Goal: Obtain resource: Download file/media

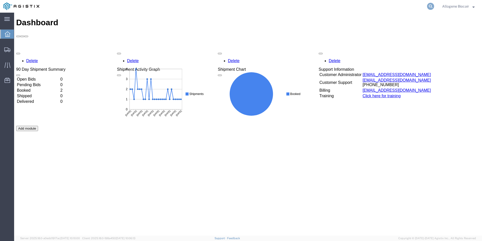
click at [429, 7] on icon at bounding box center [430, 6] width 7 height 7
click at [380, 7] on input "search" at bounding box center [350, 6] width 153 height 12
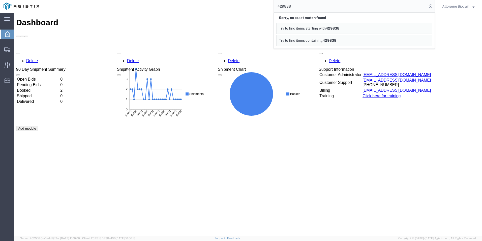
drag, startPoint x: 310, startPoint y: 20, endPoint x: 245, endPoint y: 14, distance: 65.8
type input "429158"
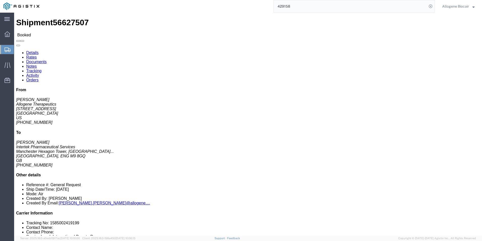
click link "Documents"
